Goal: Information Seeking & Learning: Learn about a topic

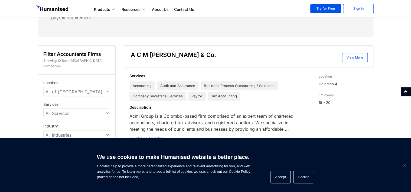
scroll to position [108, 0]
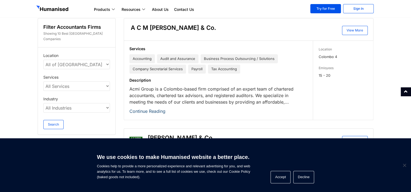
click at [161, 108] on link "Continue Reading" at bounding box center [148, 110] width 36 height 5
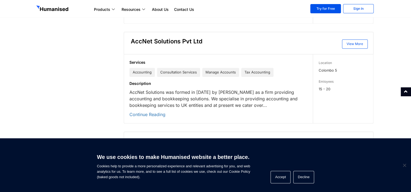
scroll to position [407, 0]
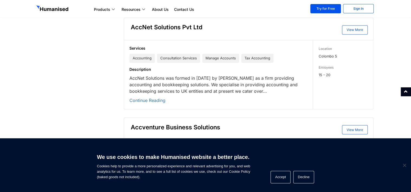
click at [150, 95] on div "Services Accounting Consultation Services Manage Accounts Tax Accounting Descri…" at bounding box center [216, 74] width 185 height 69
click at [148, 98] on link "Continue Reading" at bounding box center [148, 100] width 36 height 5
